Goal: Complete application form

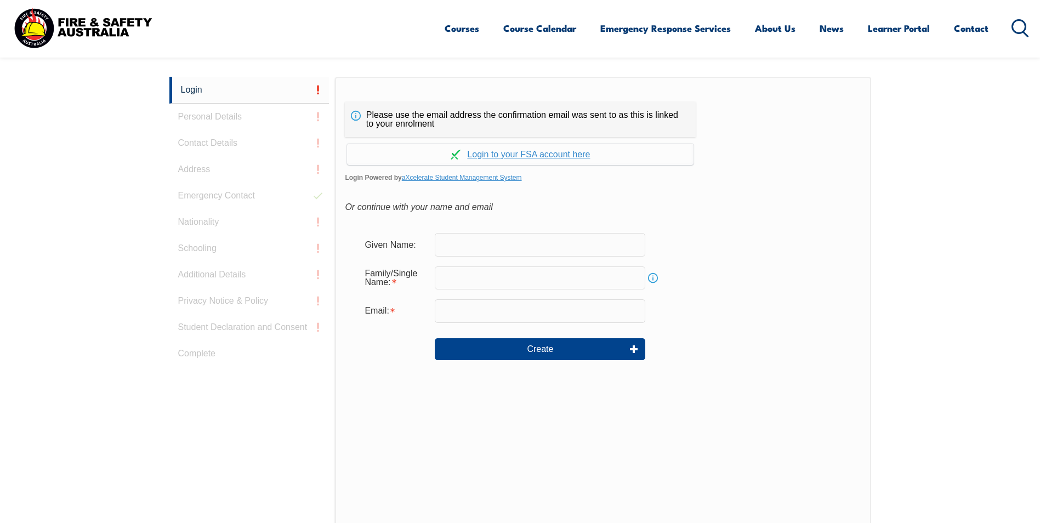
scroll to position [292, 0]
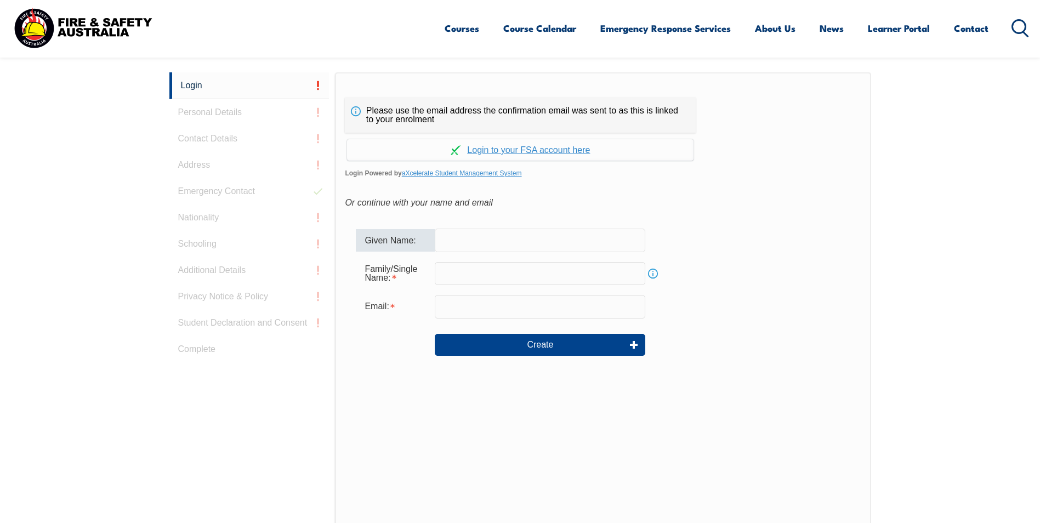
click at [576, 238] on input "text" at bounding box center [540, 240] width 210 height 23
type input "[PERSON_NAME]"
type input "Hill"
type input "[PERSON_NAME][EMAIL_ADDRESS][PERSON_NAME][DOMAIN_NAME]"
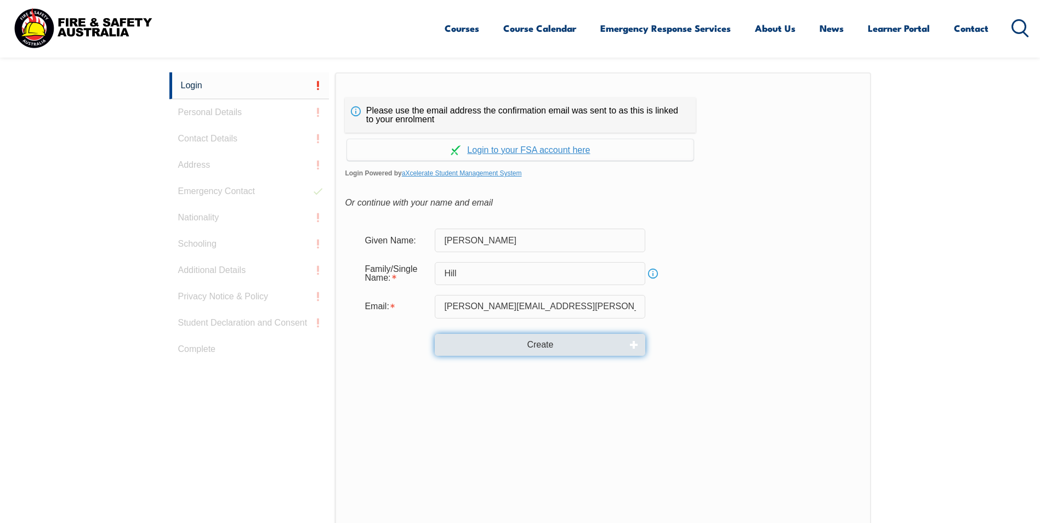
click at [550, 347] on button "Create" at bounding box center [540, 345] width 210 height 22
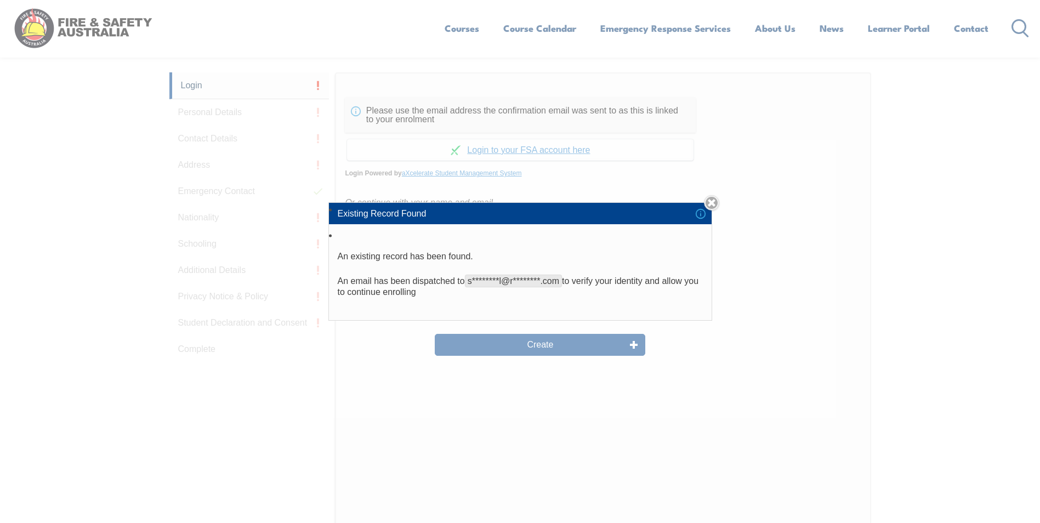
click at [719, 201] on link "Close" at bounding box center [711, 202] width 15 height 15
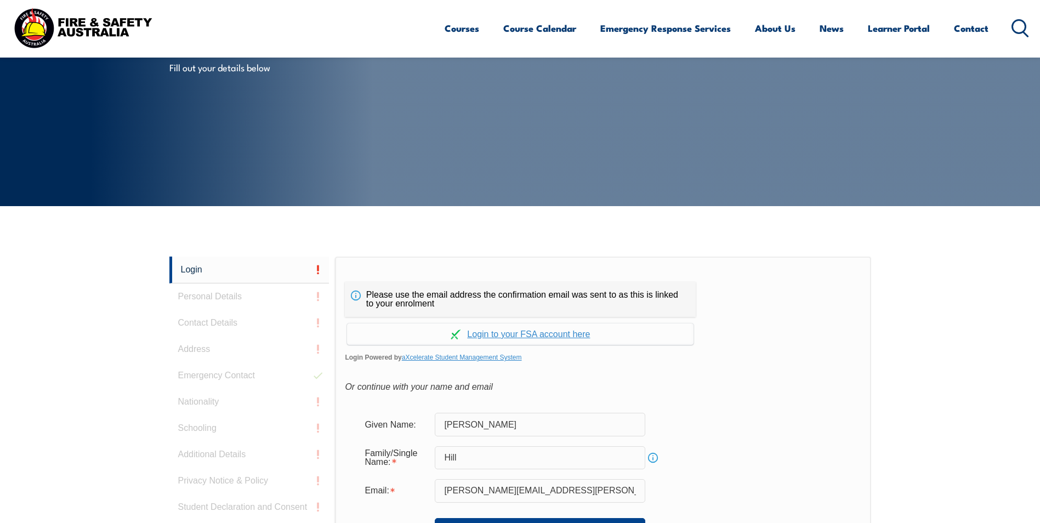
scroll to position [0, 0]
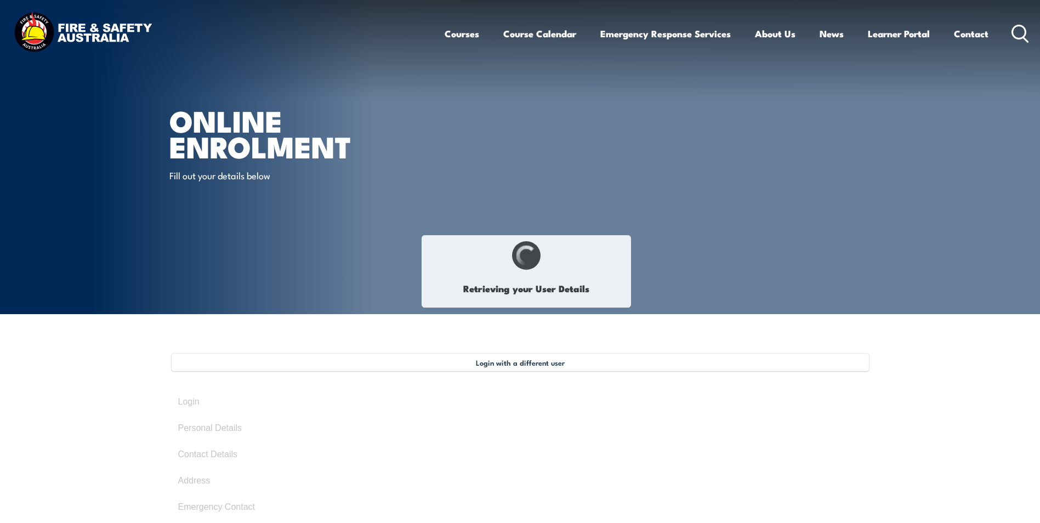
select select "Mr"
type input "[PERSON_NAME]"
type input "Hill"
type input "[DATE]"
type input "LAZXCV53EB"
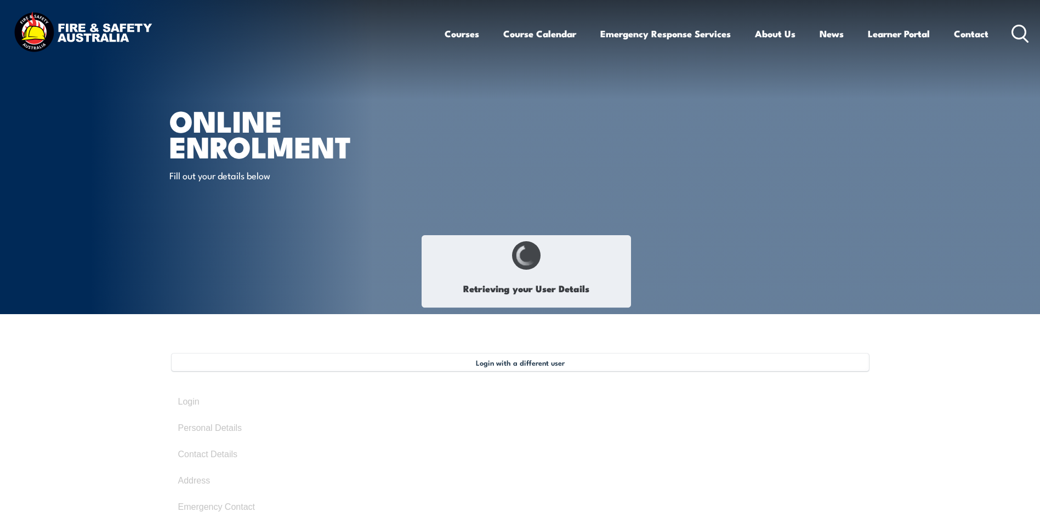
select select "M"
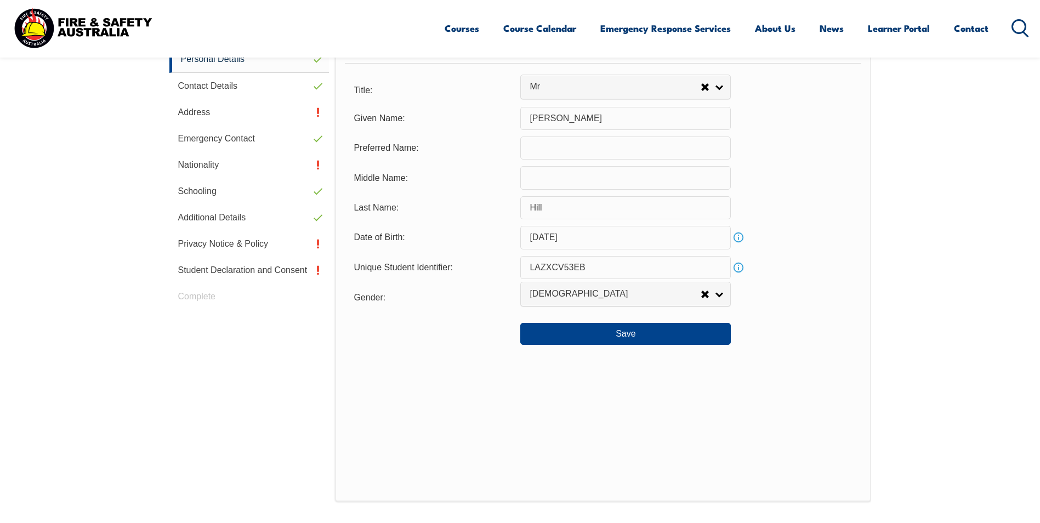
scroll to position [299, 0]
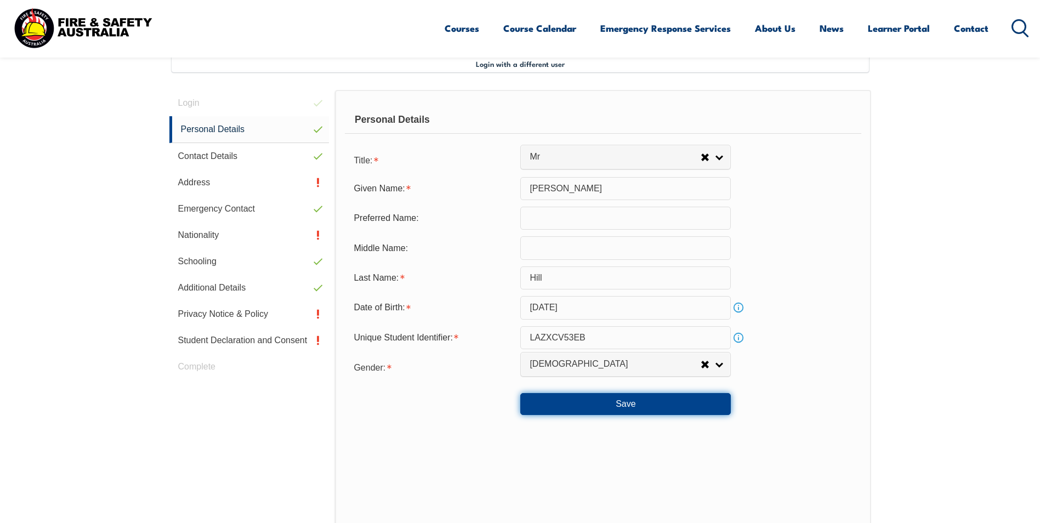
click at [639, 403] on button "Save" at bounding box center [625, 404] width 210 height 22
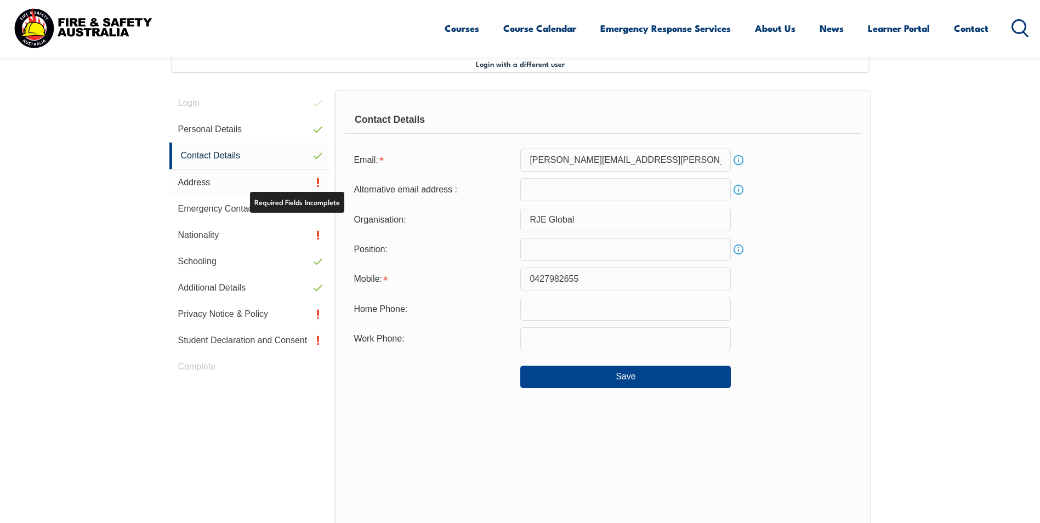
click at [263, 182] on link "Address" at bounding box center [249, 182] width 160 height 26
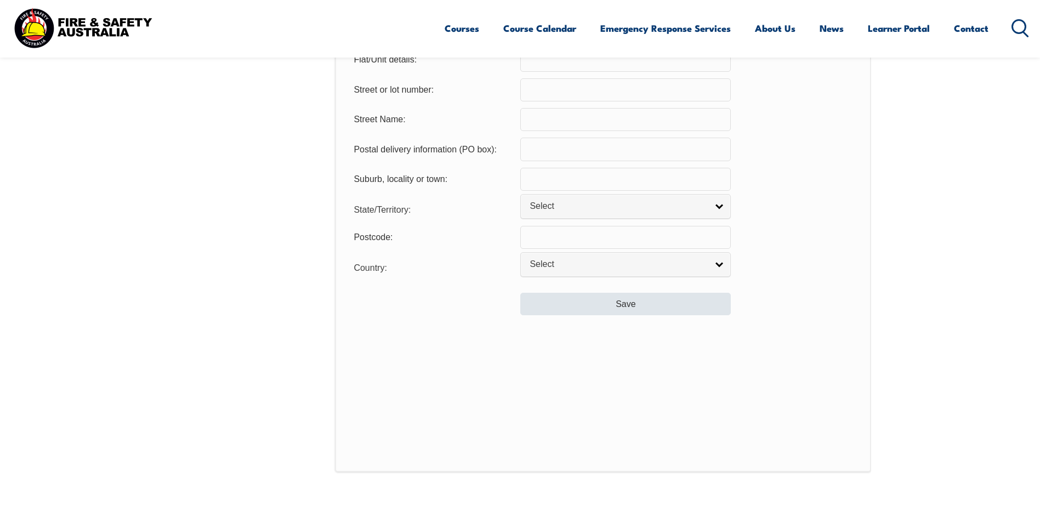
scroll to position [463, 0]
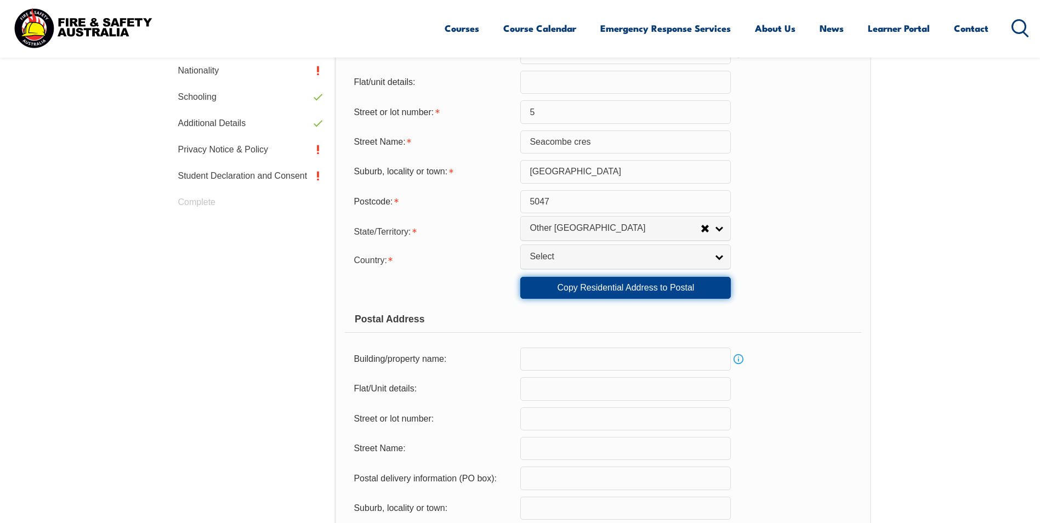
click at [597, 289] on link "Copy Residential Address to Postal" at bounding box center [625, 288] width 210 height 22
type input "5"
type input "Seacombe cres"
type input "[GEOGRAPHIC_DATA]"
select select "OTH"
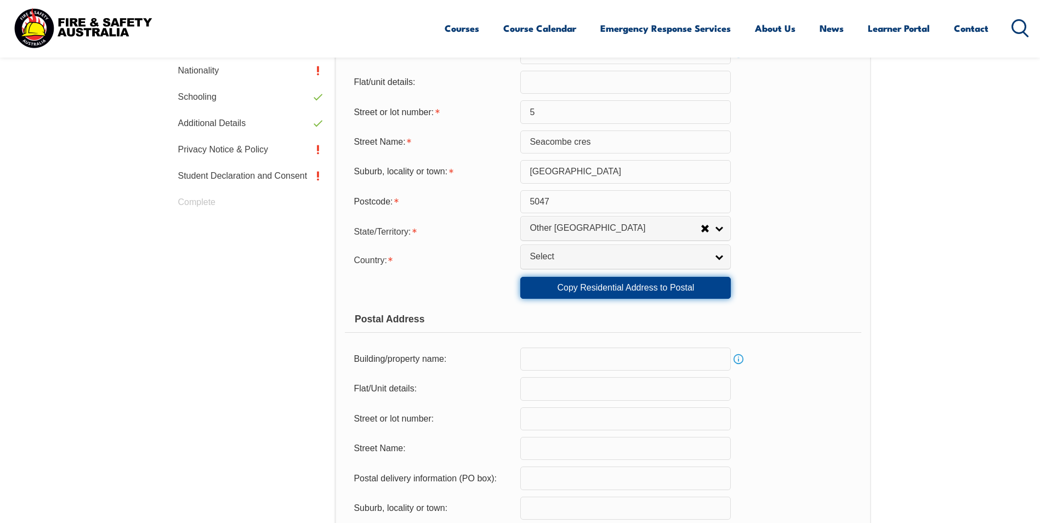
type input "5047"
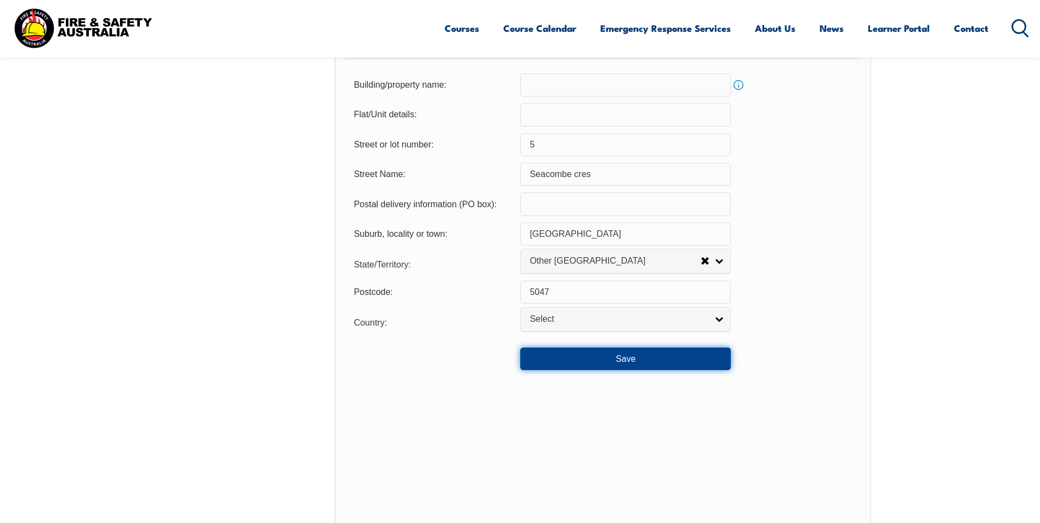
click at [624, 361] on button "Save" at bounding box center [625, 358] width 210 height 22
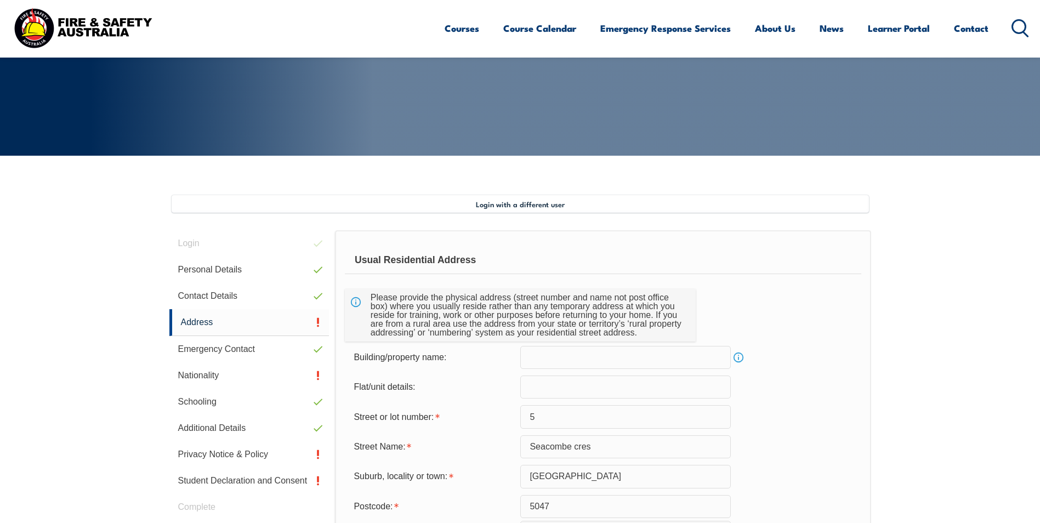
scroll to position [378, 0]
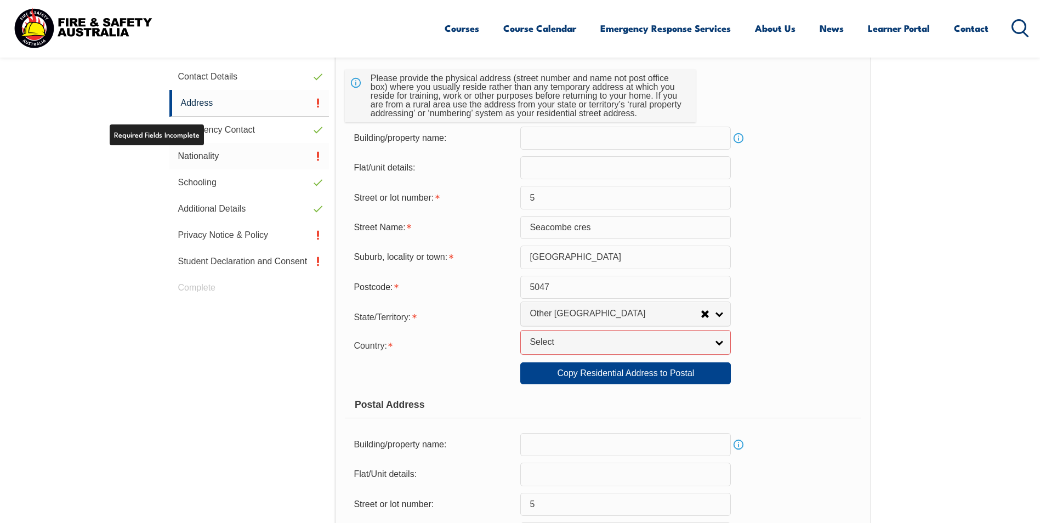
click at [193, 156] on link "Nationality" at bounding box center [249, 156] width 160 height 26
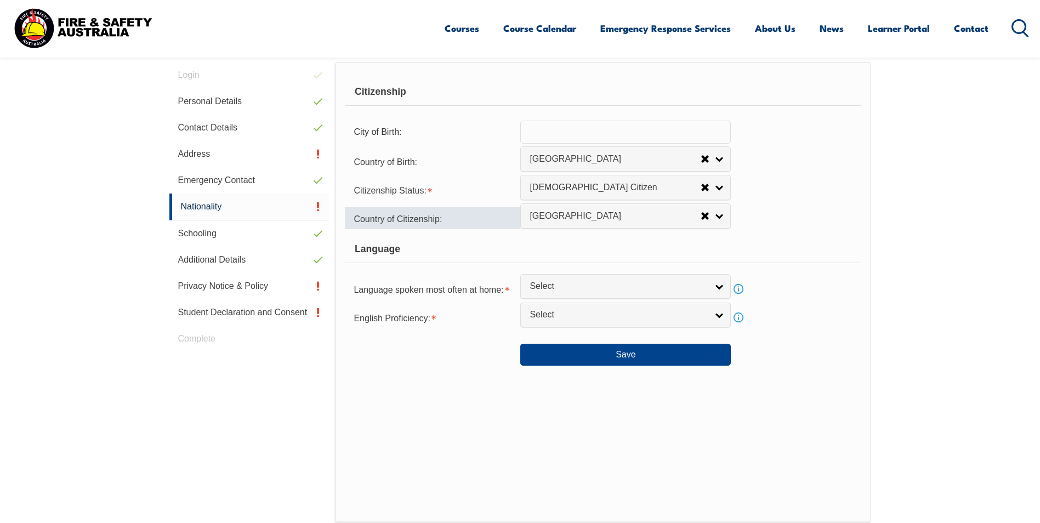
scroll to position [299, 0]
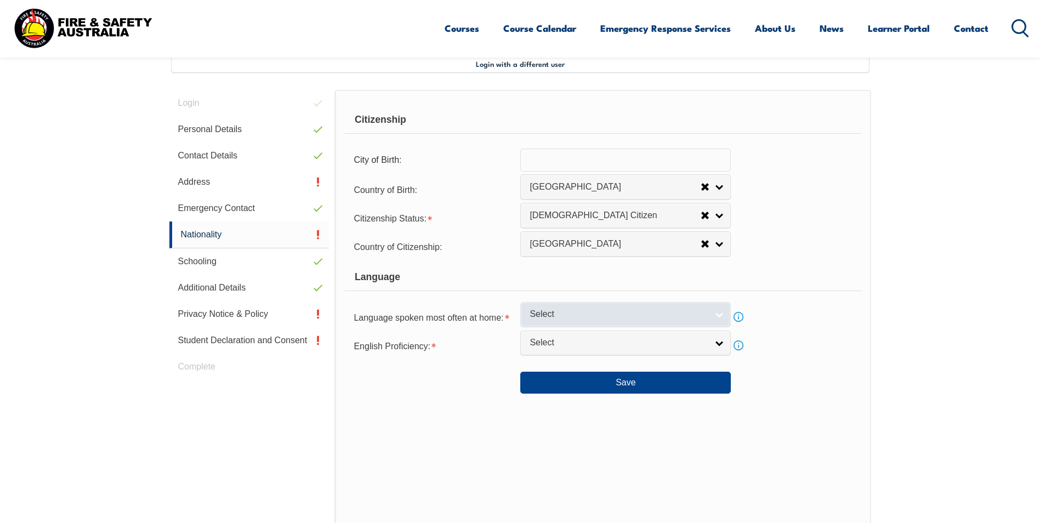
click at [566, 314] on span "Select" at bounding box center [618, 315] width 178 height 12
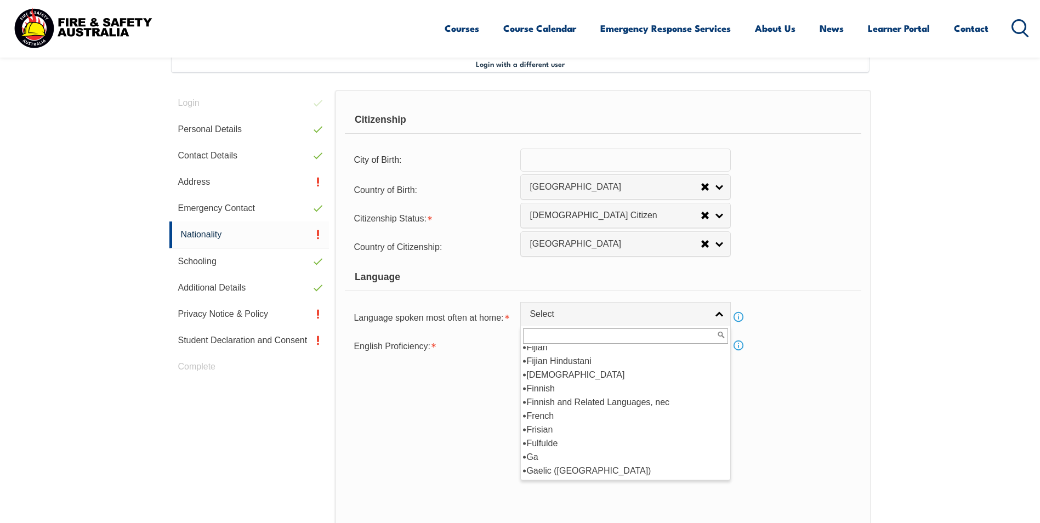
scroll to position [1315, 0]
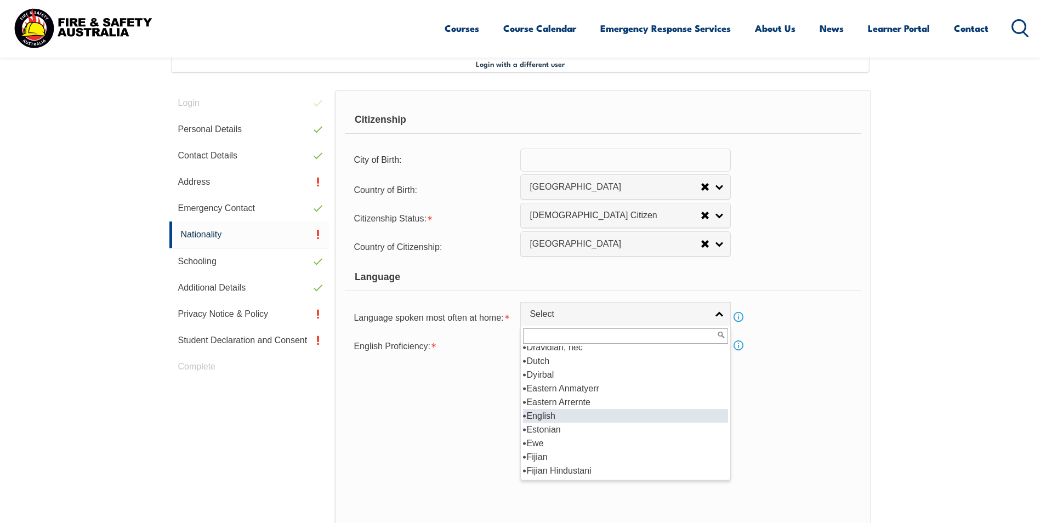
click at [541, 414] on li "English" at bounding box center [625, 416] width 205 height 14
select select "1201"
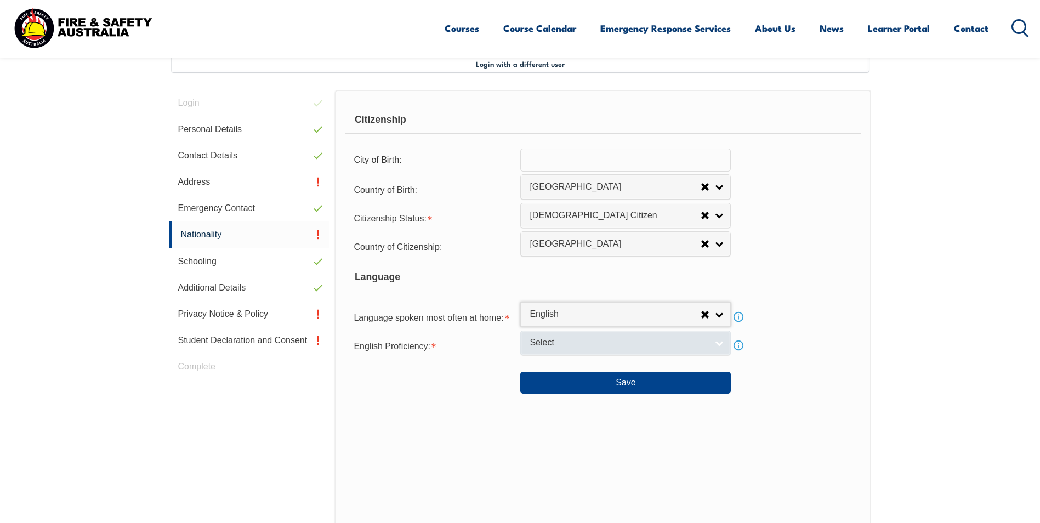
click at [556, 347] on span "Select" at bounding box center [618, 343] width 178 height 12
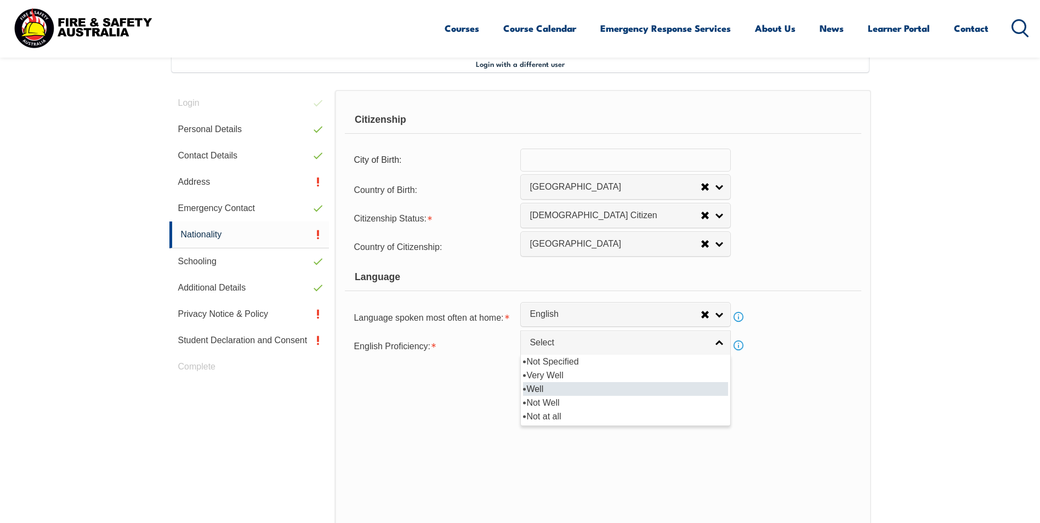
click at [563, 390] on li "Well" at bounding box center [625, 389] width 205 height 14
select select "2"
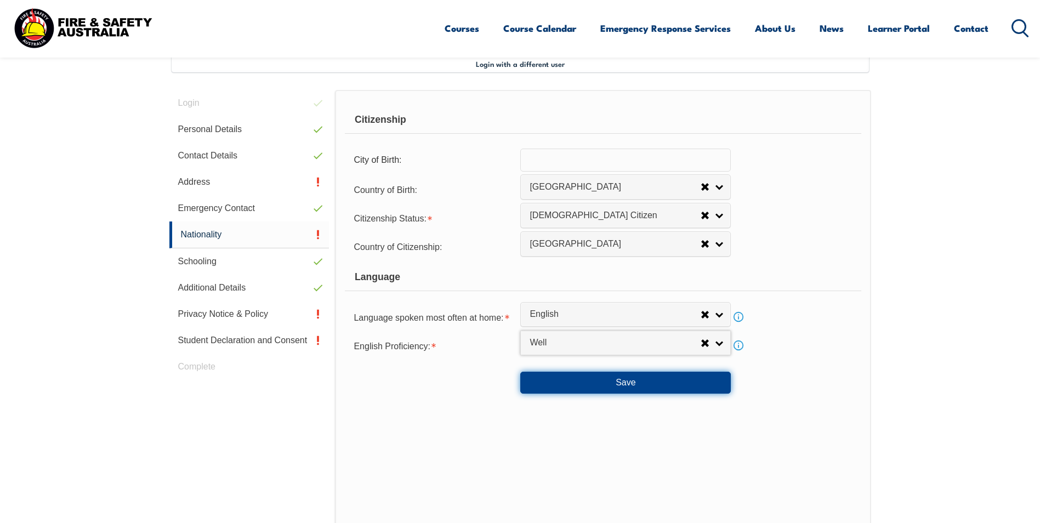
click at [607, 379] on button "Save" at bounding box center [625, 383] width 210 height 22
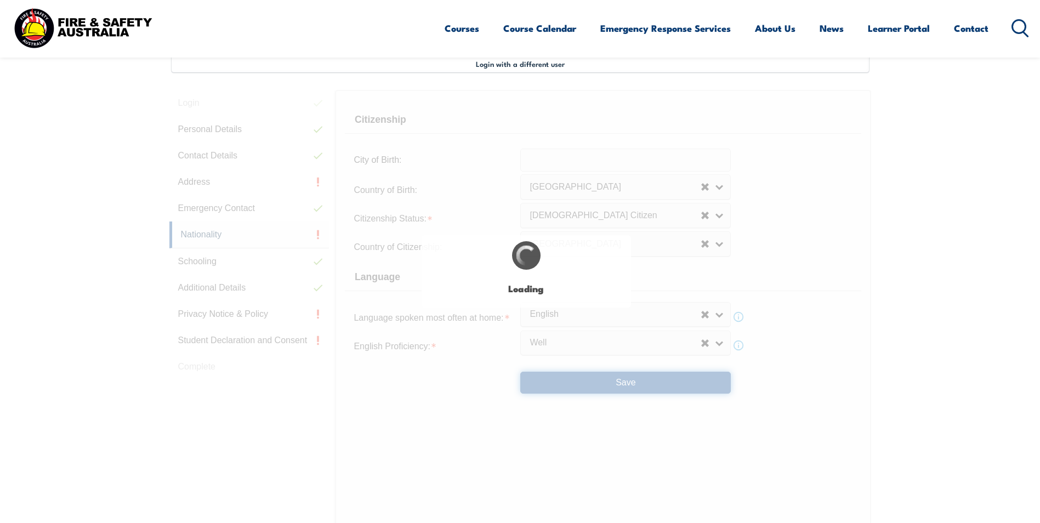
scroll to position [0, 0]
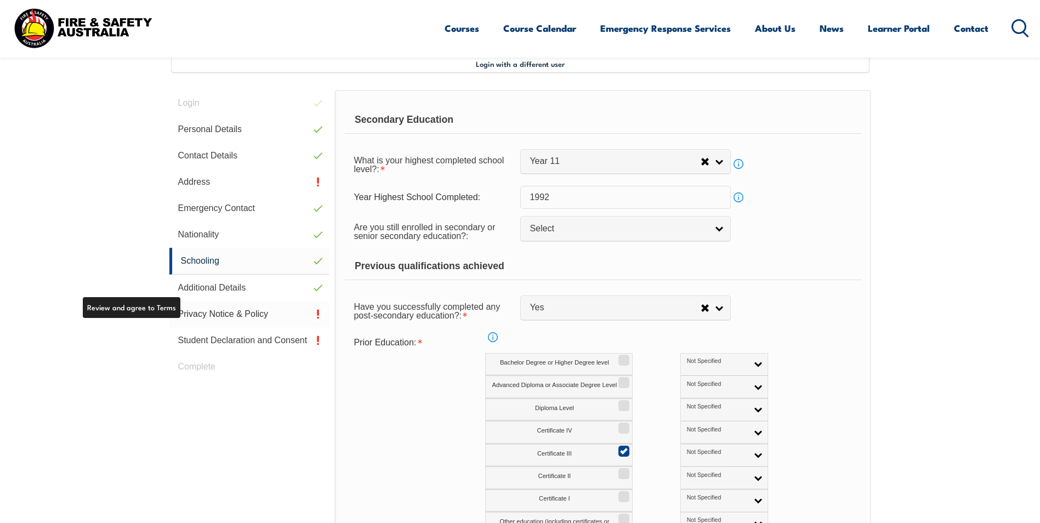
click at [202, 317] on link "Privacy Notice & Policy" at bounding box center [249, 314] width 160 height 26
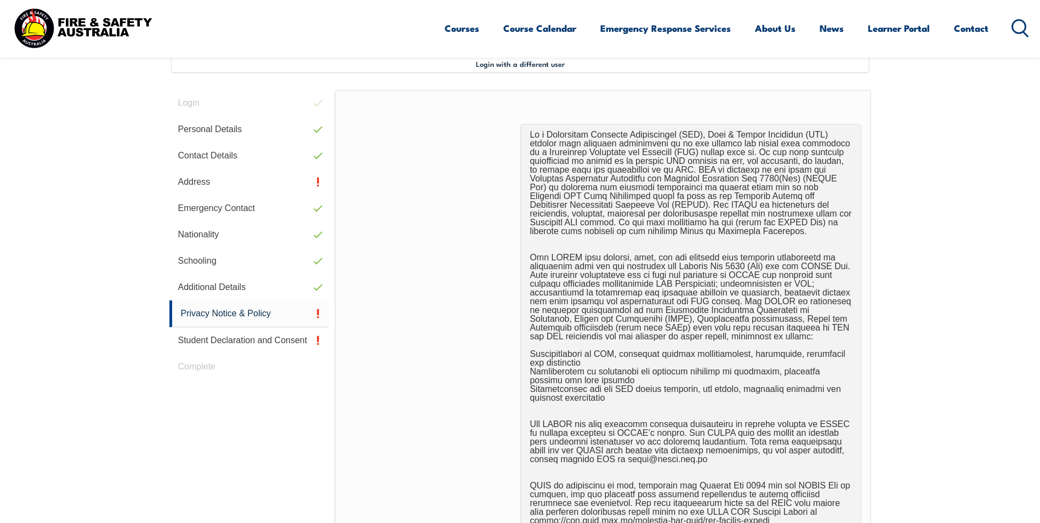
scroll to position [682, 0]
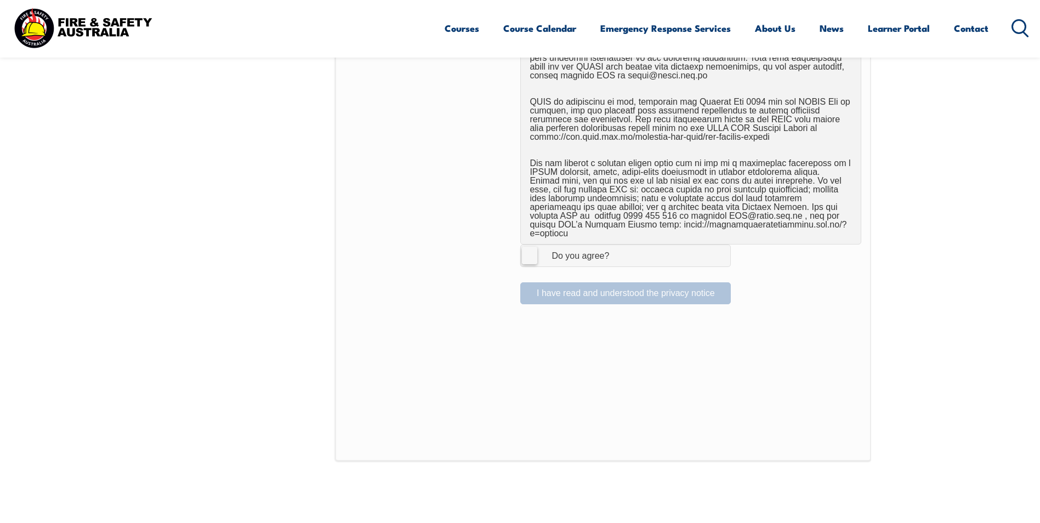
click at [533, 246] on label "I Agree Do you agree?" at bounding box center [625, 255] width 210 height 22
click at [618, 246] on input "I Agree Do you agree?" at bounding box center [627, 255] width 19 height 21
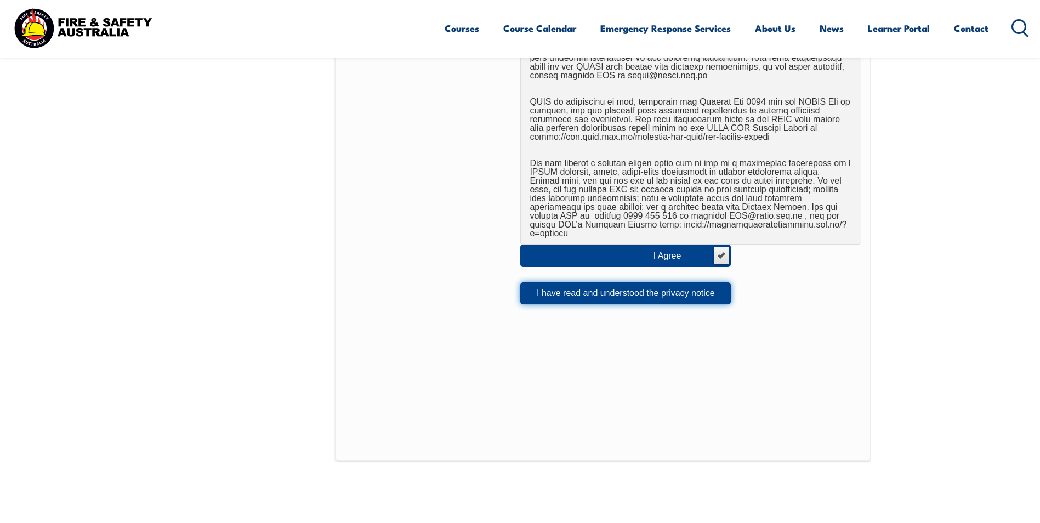
click at [654, 286] on button "I have read and understood the privacy notice" at bounding box center [625, 293] width 210 height 22
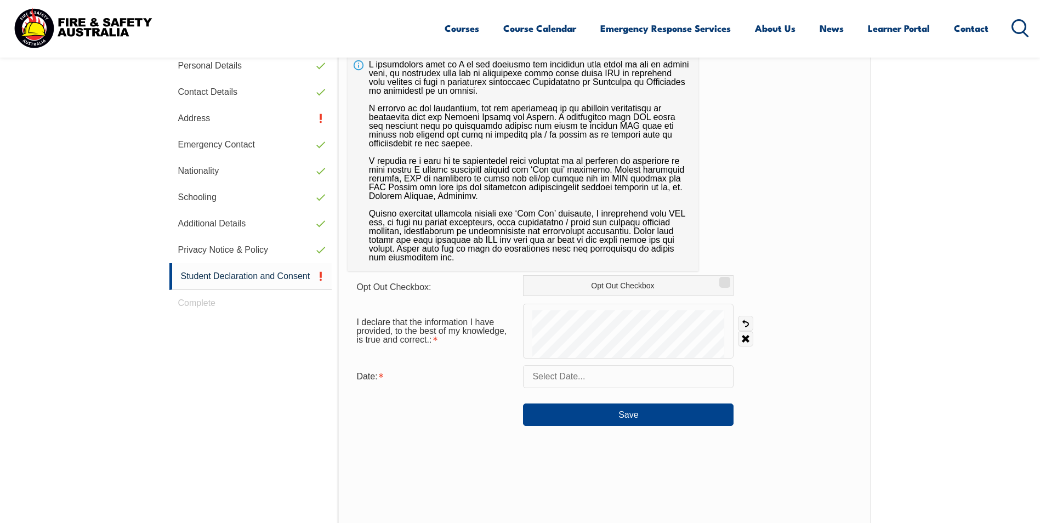
scroll to position [299, 0]
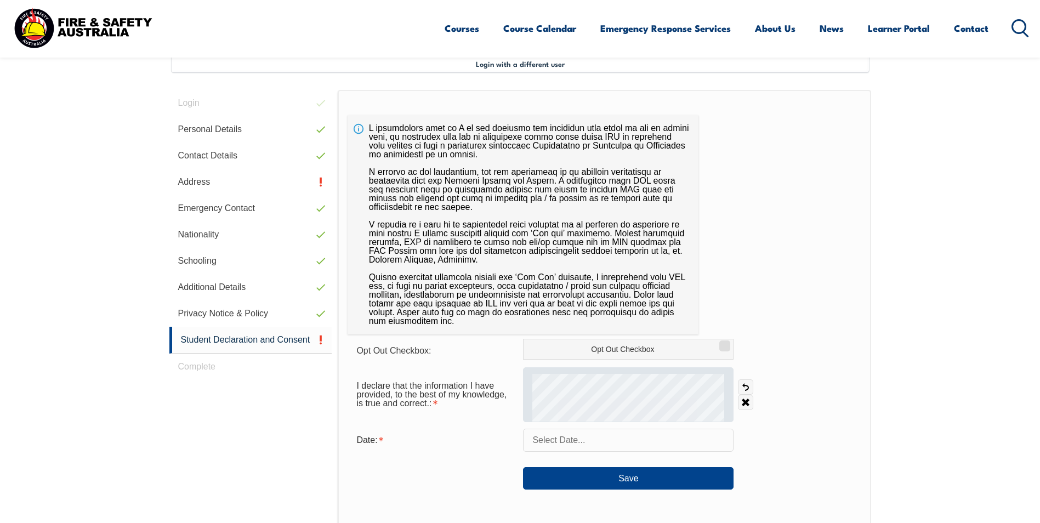
click at [550, 369] on div at bounding box center [628, 394] width 210 height 55
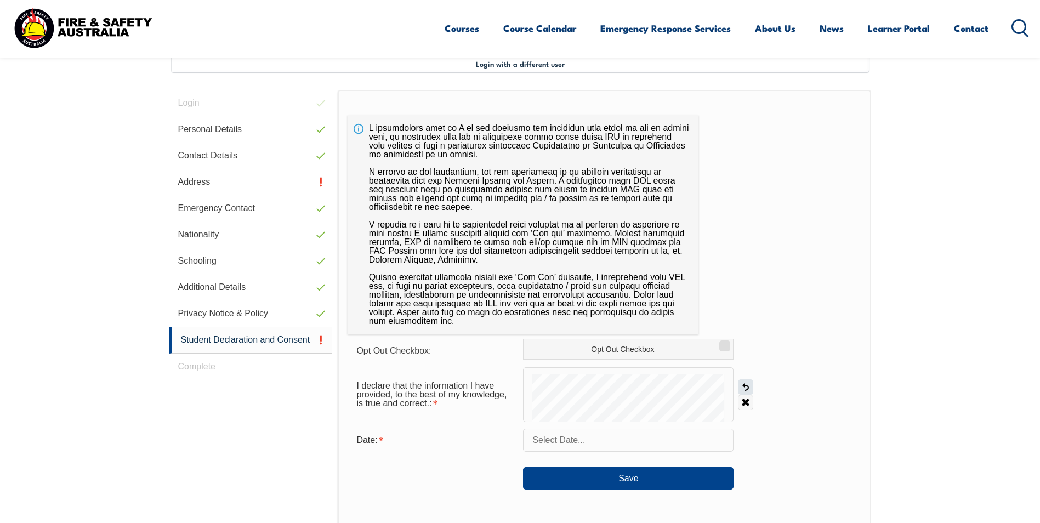
click at [741, 385] on link "Undo" at bounding box center [745, 386] width 15 height 15
click at [749, 383] on link "Undo" at bounding box center [745, 386] width 15 height 15
click at [599, 443] on input "text" at bounding box center [628, 440] width 210 height 23
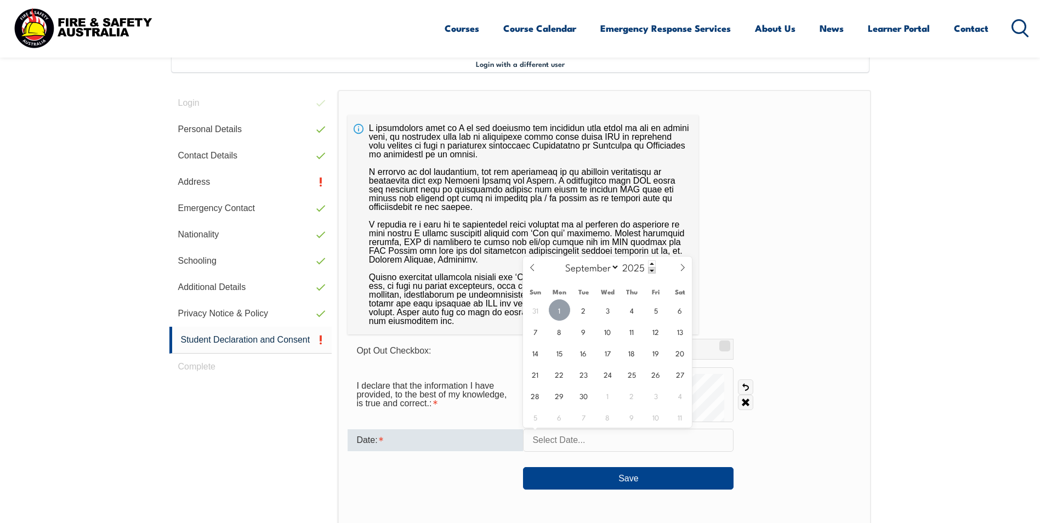
click at [567, 308] on span "1" at bounding box center [559, 309] width 21 height 21
type input "[DATE]"
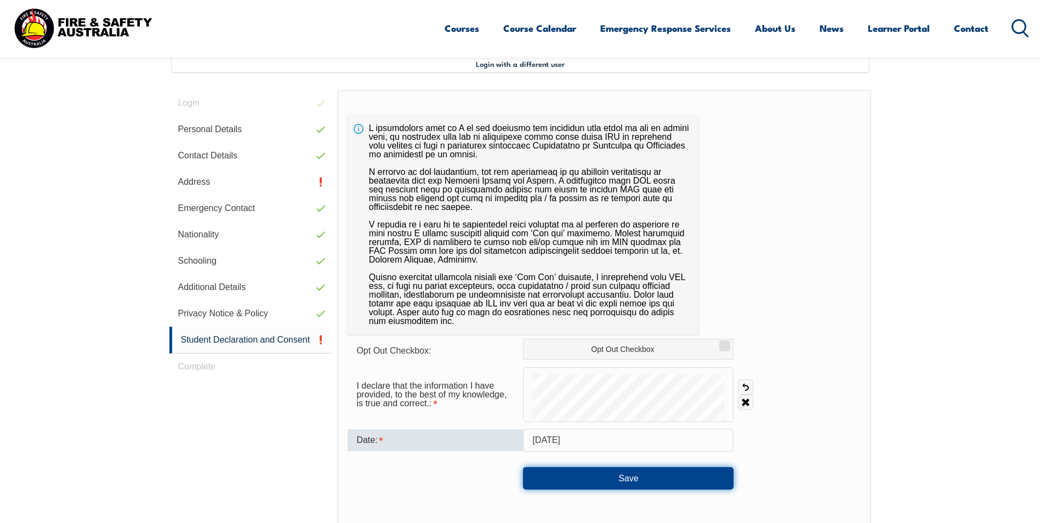
click at [633, 479] on button "Save" at bounding box center [628, 478] width 210 height 22
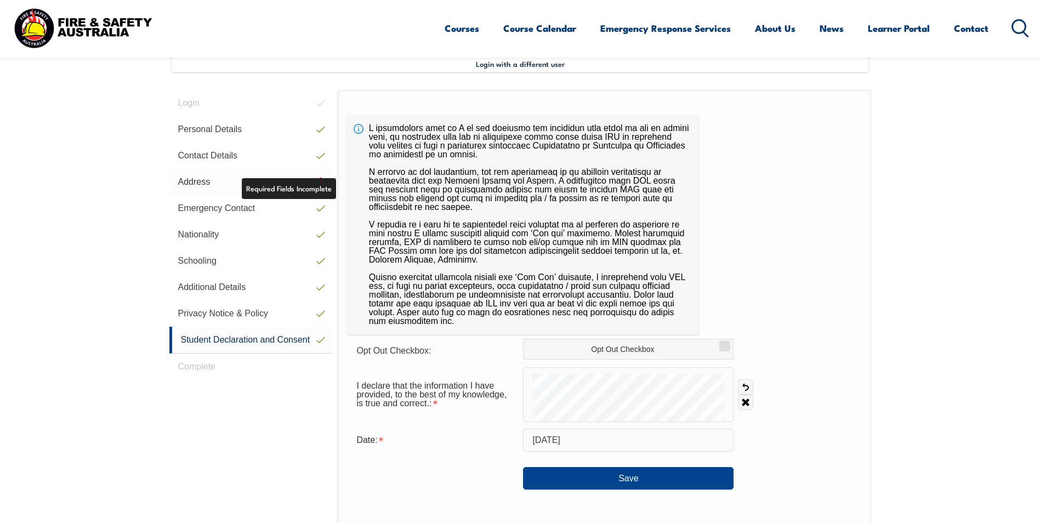
click at [203, 180] on link "Address" at bounding box center [250, 182] width 163 height 26
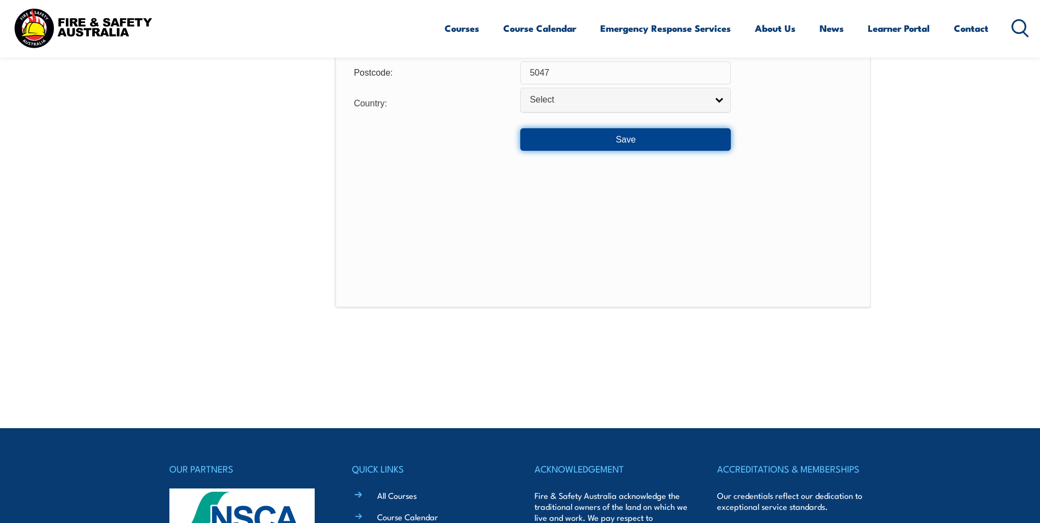
click at [624, 147] on button "Save" at bounding box center [625, 139] width 210 height 22
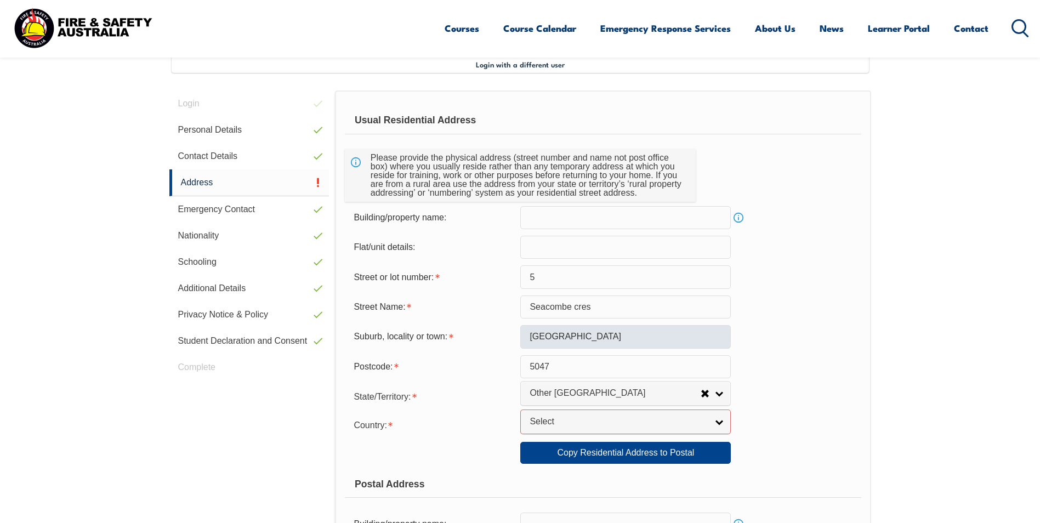
scroll to position [323, 0]
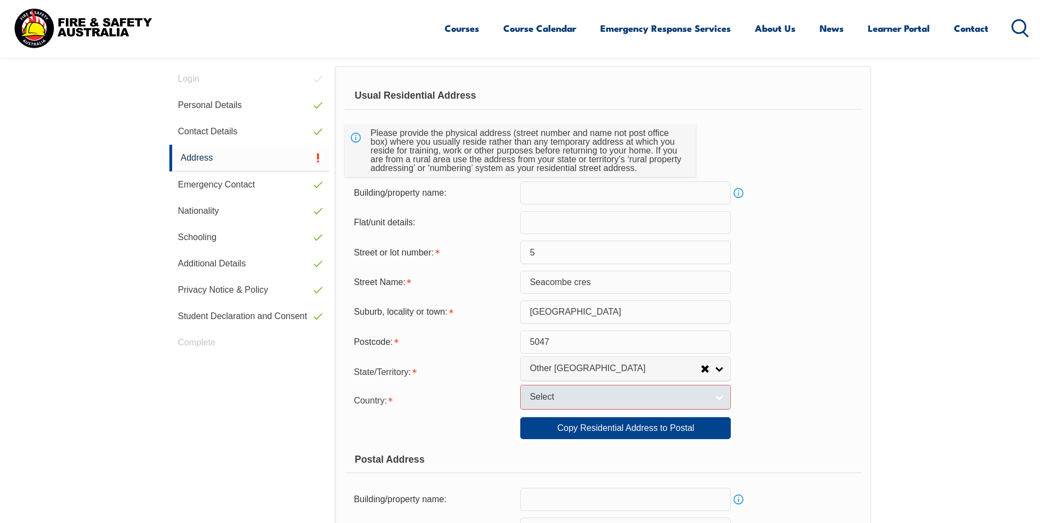
click at [595, 403] on link "Select" at bounding box center [625, 397] width 210 height 25
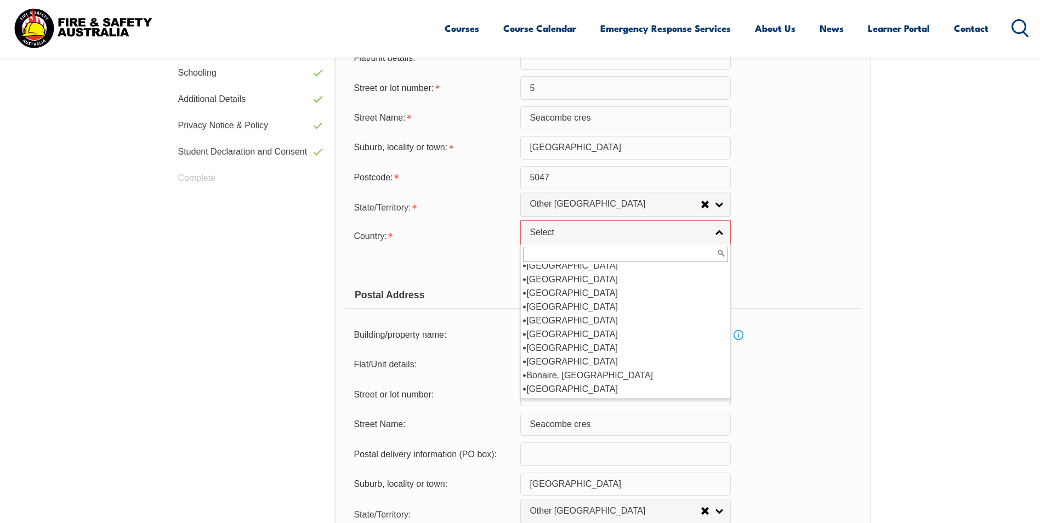
scroll to position [170, 0]
click at [559, 278] on li "[GEOGRAPHIC_DATA]" at bounding box center [625, 279] width 205 height 14
select select "1101"
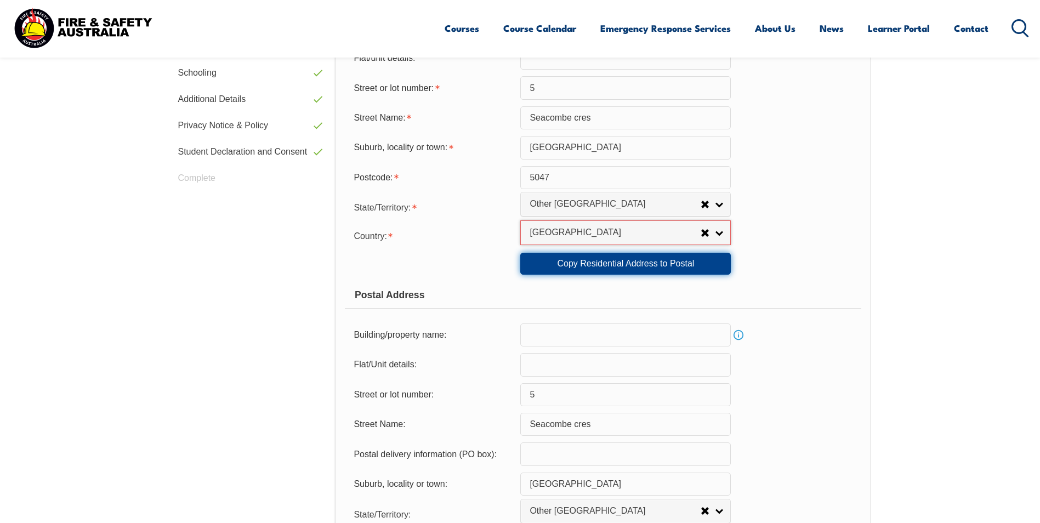
click at [593, 261] on link "Copy Residential Address to Postal" at bounding box center [625, 264] width 210 height 22
select select "1101"
click at [593, 262] on link "Copy Residential Address to Postal" at bounding box center [625, 264] width 210 height 22
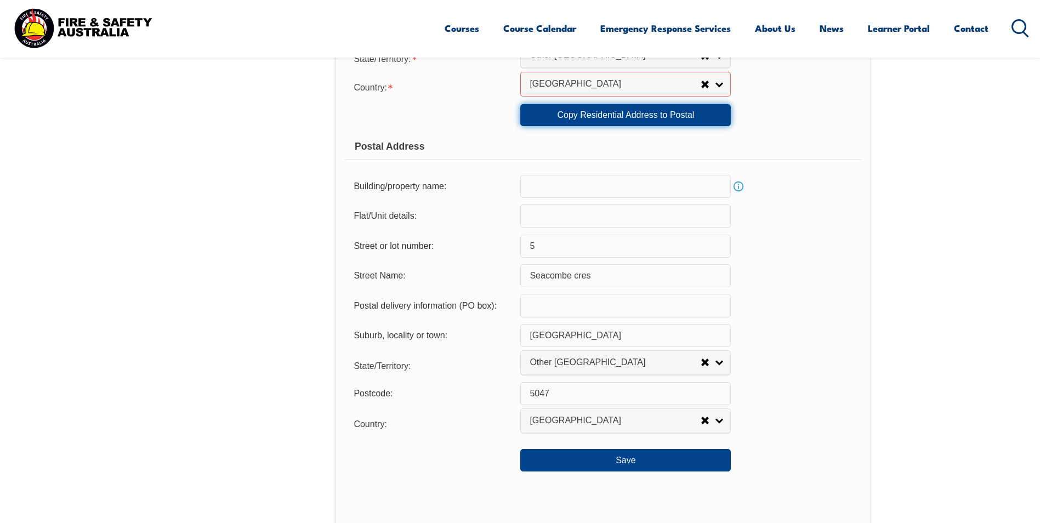
scroll to position [652, 0]
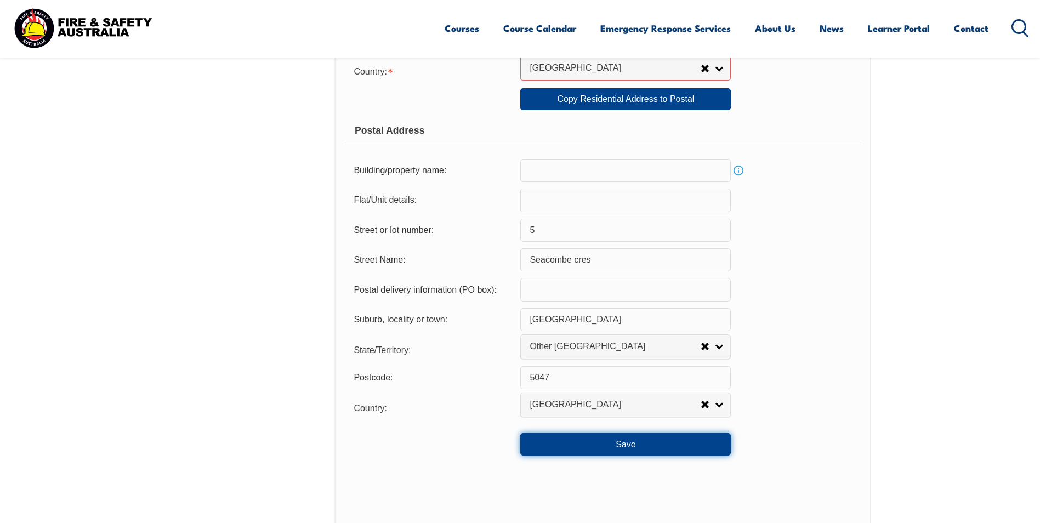
click at [603, 441] on button "Save" at bounding box center [625, 444] width 210 height 22
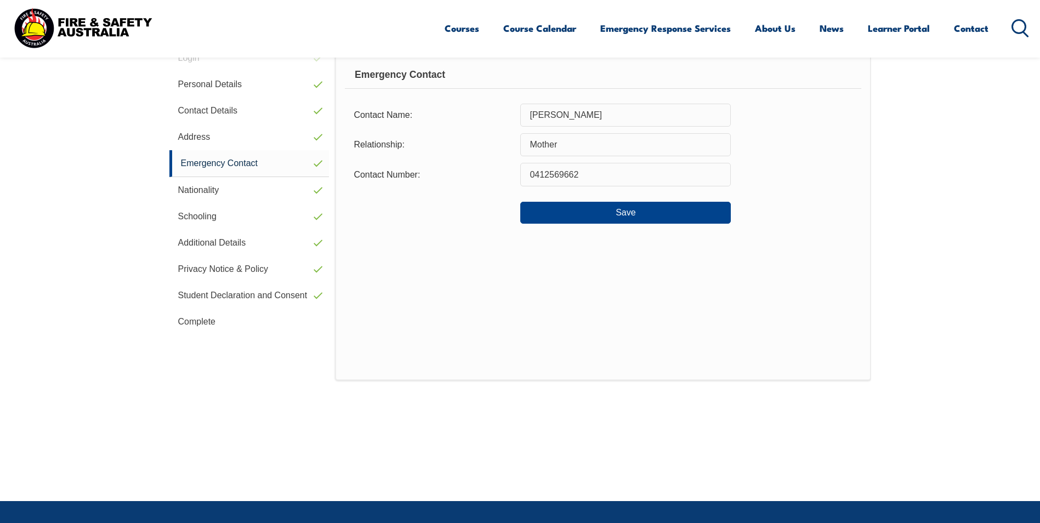
scroll to position [299, 0]
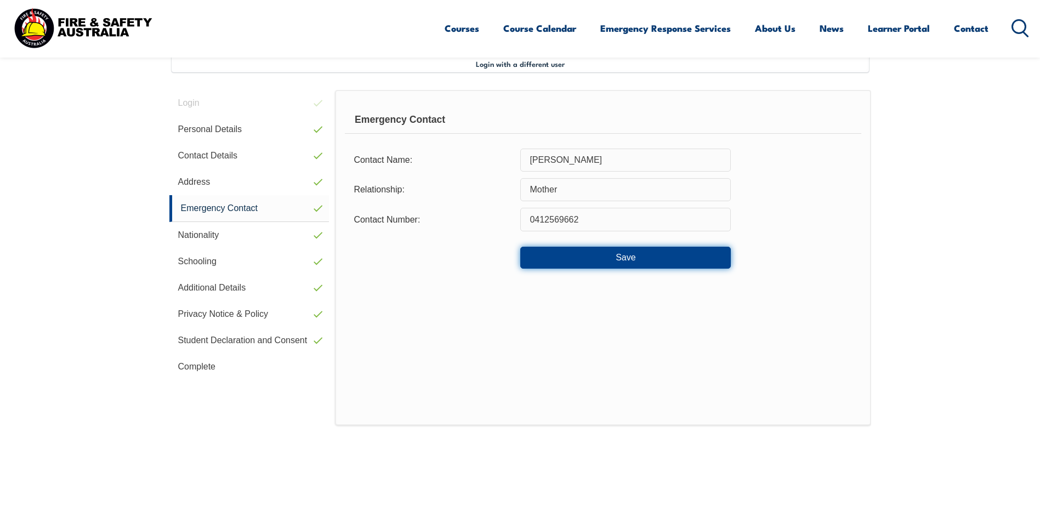
click at [624, 256] on button "Save" at bounding box center [625, 258] width 210 height 22
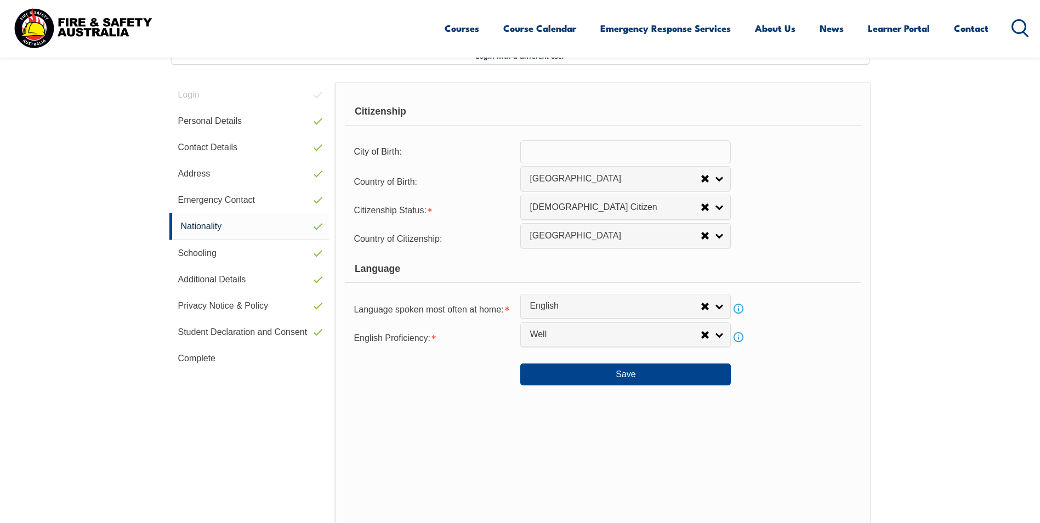
scroll to position [627, 0]
